Goal: Check status: Check status

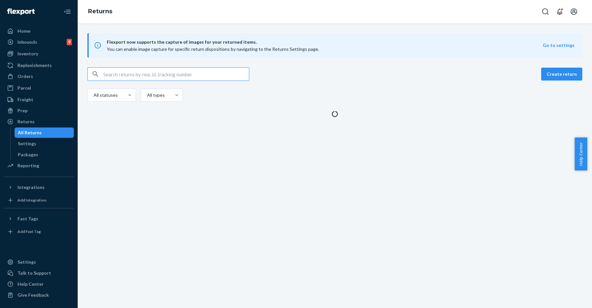
click at [173, 75] on input "text" at bounding box center [176, 74] width 146 height 13
paste input "9434636106023299861848"
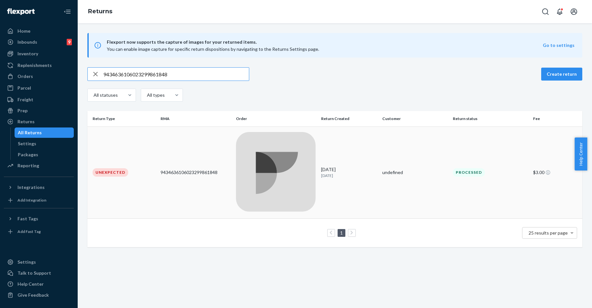
type input "9434636106023299861848"
click at [112, 133] on td "Unexpected" at bounding box center [122, 173] width 71 height 92
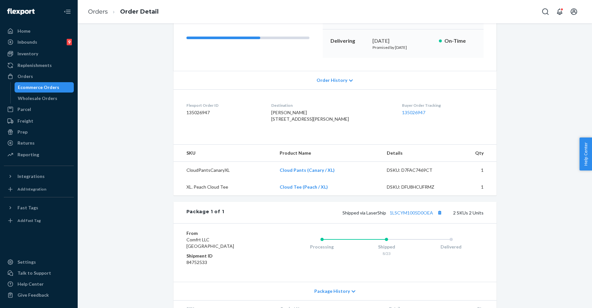
scroll to position [129, 0]
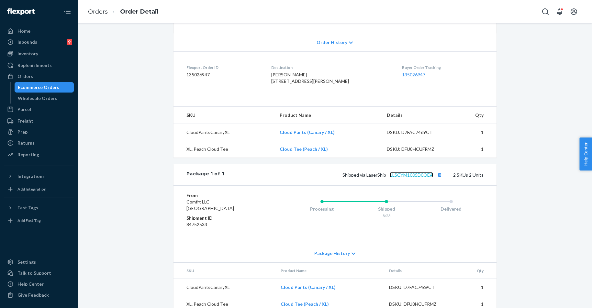
click at [419, 178] on link "1LSCYM1005D0OEA" at bounding box center [411, 175] width 43 height 6
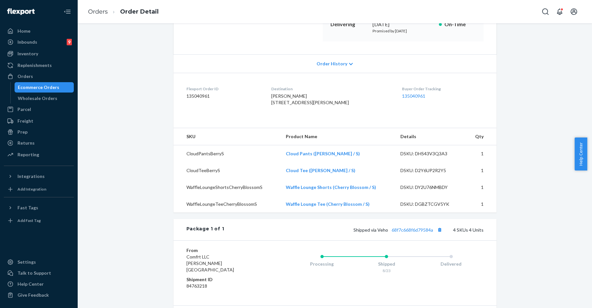
scroll to position [129, 0]
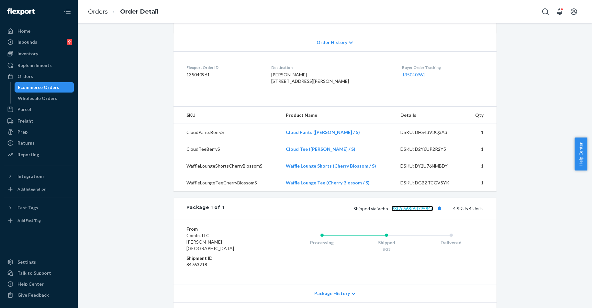
click at [398, 211] on link "68f7c668f6d79584a" at bounding box center [412, 209] width 41 height 6
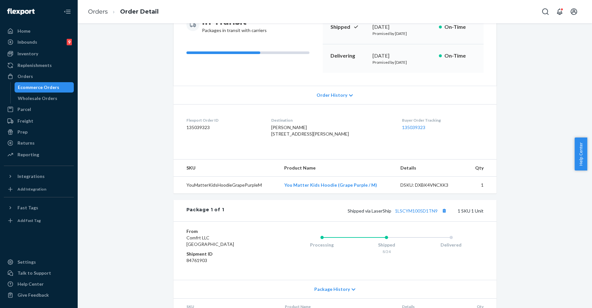
scroll to position [121, 0]
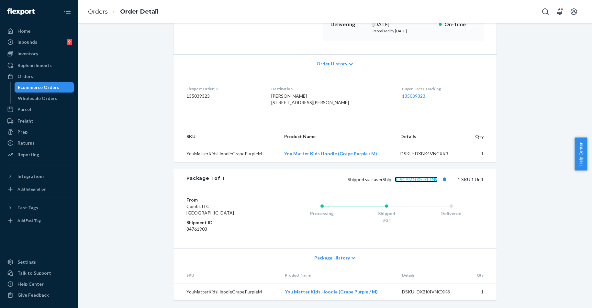
click at [418, 178] on link "1LSCYM1005D1TN9" at bounding box center [416, 180] width 43 height 6
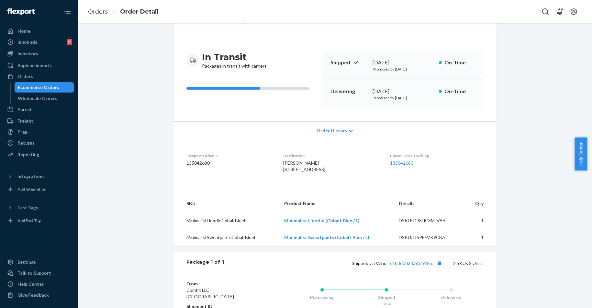
scroll to position [97, 0]
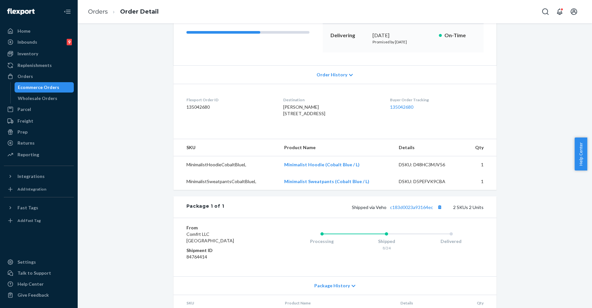
click at [402, 211] on div "Shipped via Veho c183d0023a93164ec 2 SKUs 2 Units" at bounding box center [353, 207] width 259 height 8
click at [404, 210] on link "c183d0023a93164ec" at bounding box center [411, 208] width 43 height 6
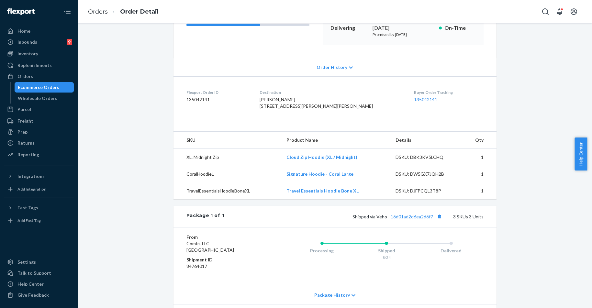
scroll to position [129, 0]
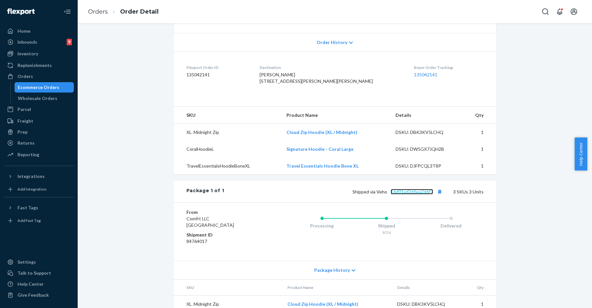
click at [416, 194] on link "16d01ad2d6ea2d6f7" at bounding box center [412, 192] width 42 height 6
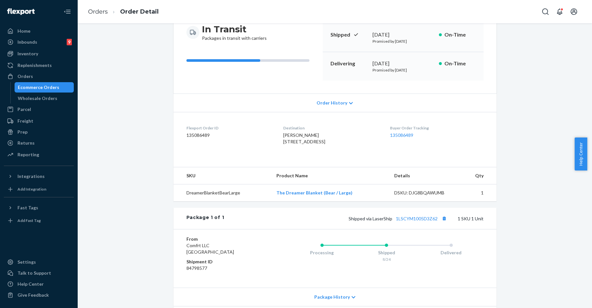
scroll to position [121, 0]
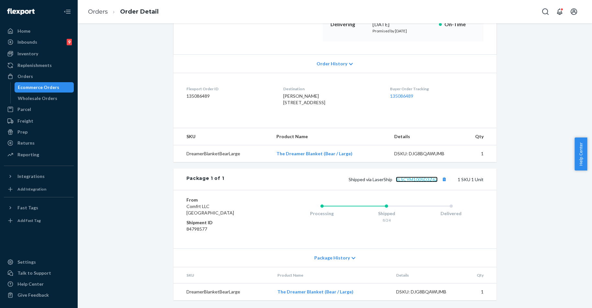
click at [418, 178] on link "1LSCYM1005D3Z62" at bounding box center [417, 180] width 42 height 6
